Goal: Transaction & Acquisition: Purchase product/service

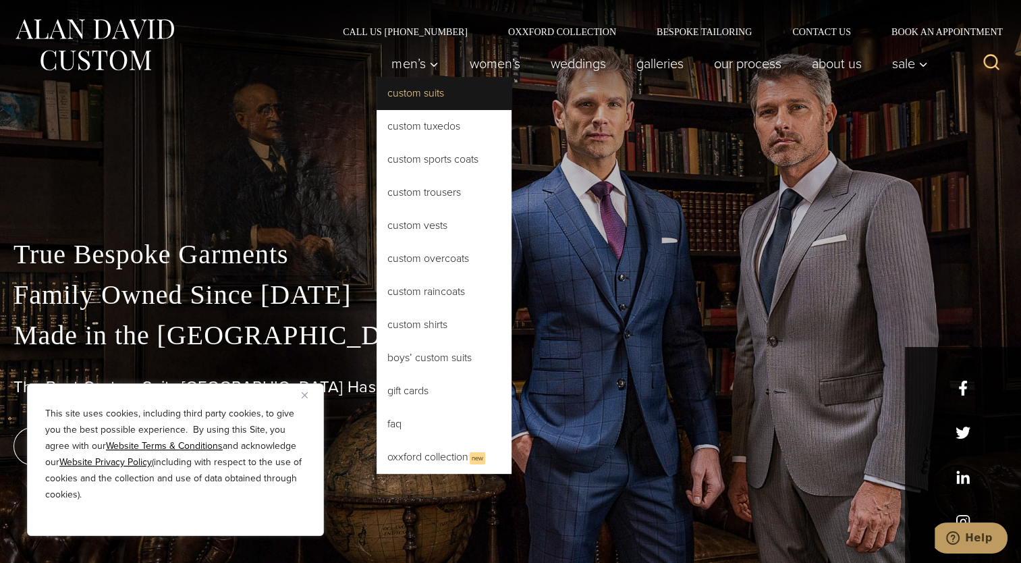
click at [432, 96] on link "Custom Suits" at bounding box center [444, 93] width 135 height 32
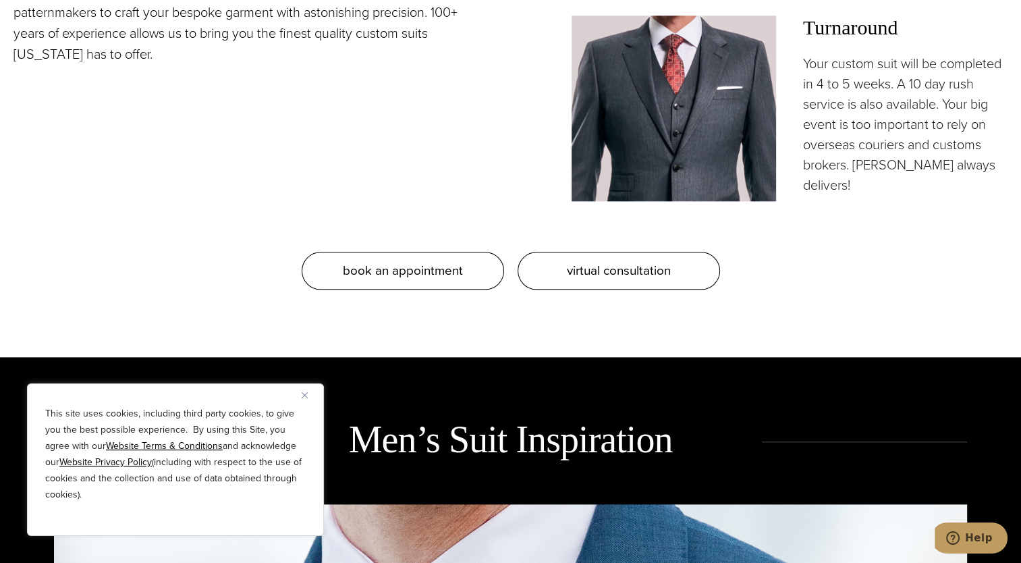
scroll to position [1418, 0]
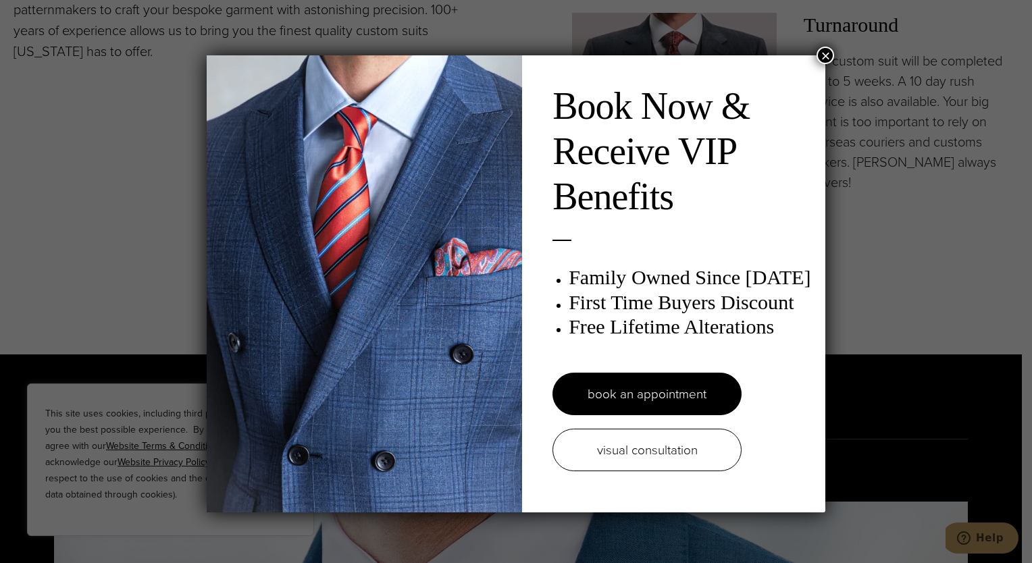
click at [818, 55] on button "×" at bounding box center [825, 56] width 18 height 18
